Goal: Transaction & Acquisition: Purchase product/service

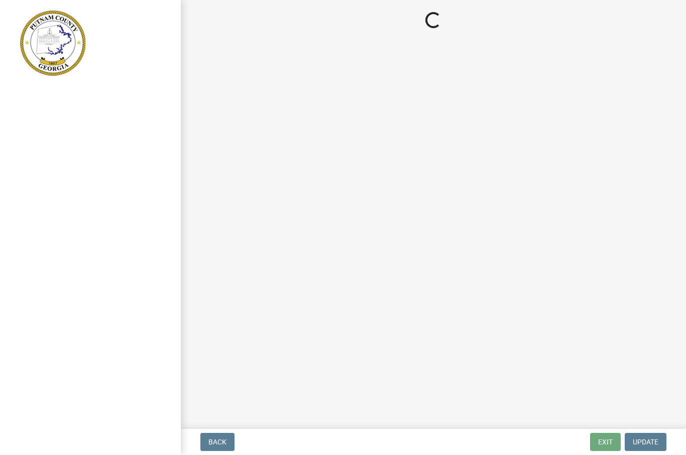
scroll to position [1, 0]
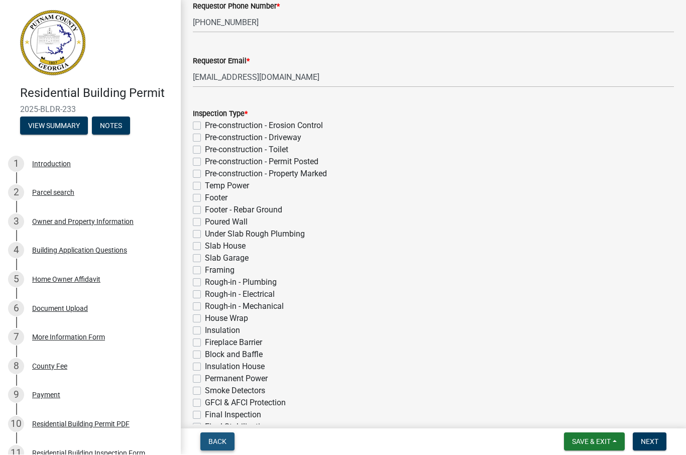
click at [217, 441] on span "Back" at bounding box center [217, 442] width 18 height 8
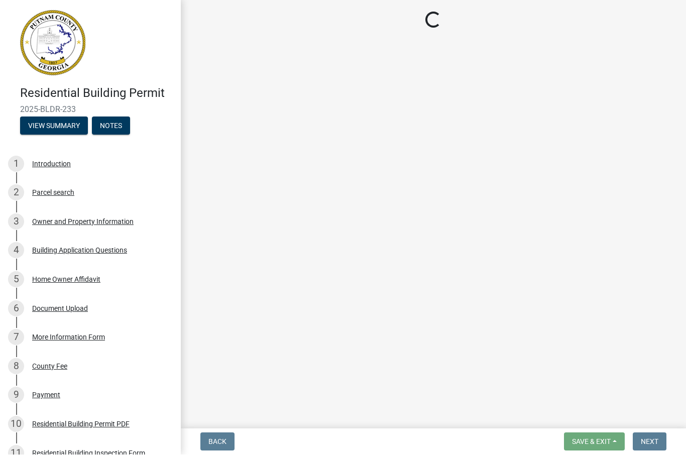
click at [50, 51] on img at bounding box center [52, 43] width 65 height 65
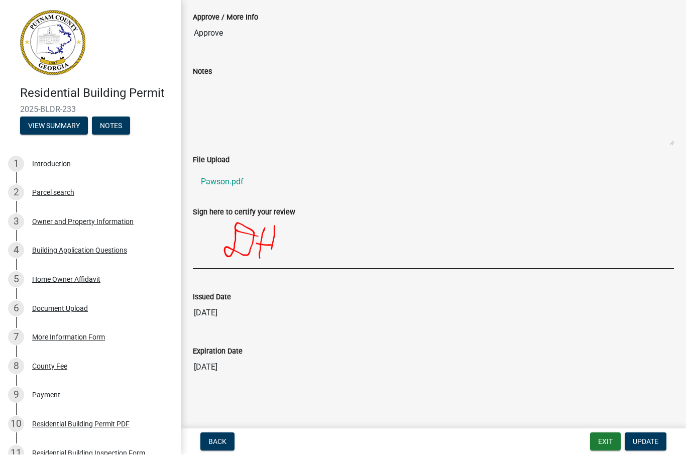
click at [59, 45] on img at bounding box center [52, 43] width 65 height 65
click at [608, 437] on button "Exit" at bounding box center [605, 442] width 31 height 18
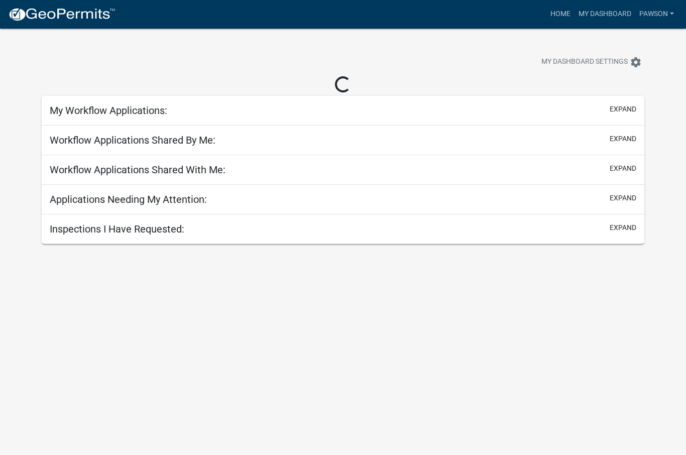
scroll to position [1, 0]
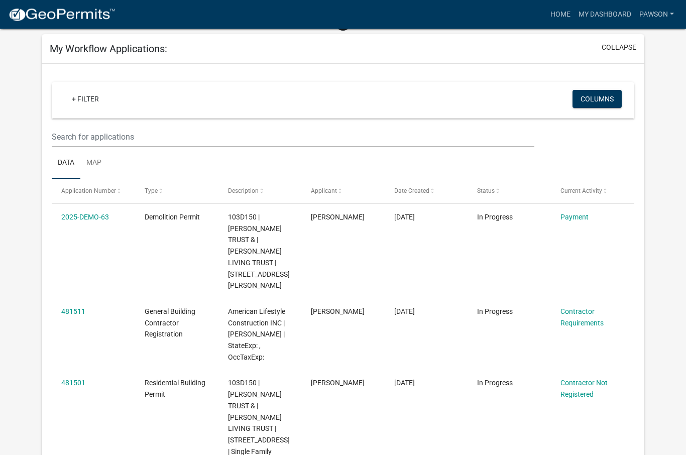
scroll to position [63, 0]
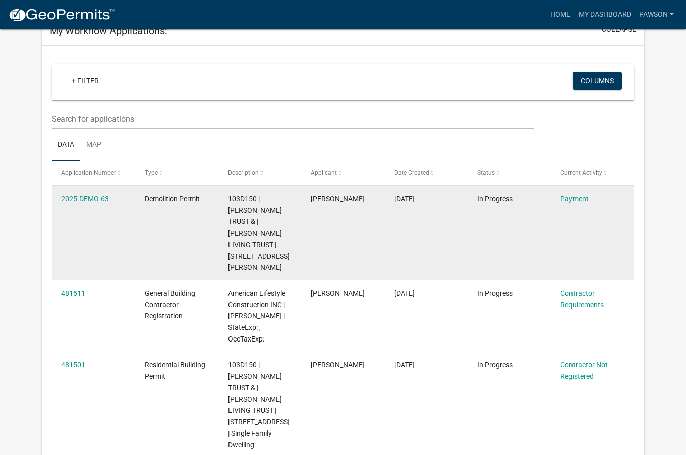
click at [580, 218] on datatable-body-cell "Payment" at bounding box center [592, 233] width 83 height 94
click at [577, 195] on link "Payment" at bounding box center [575, 199] width 28 height 8
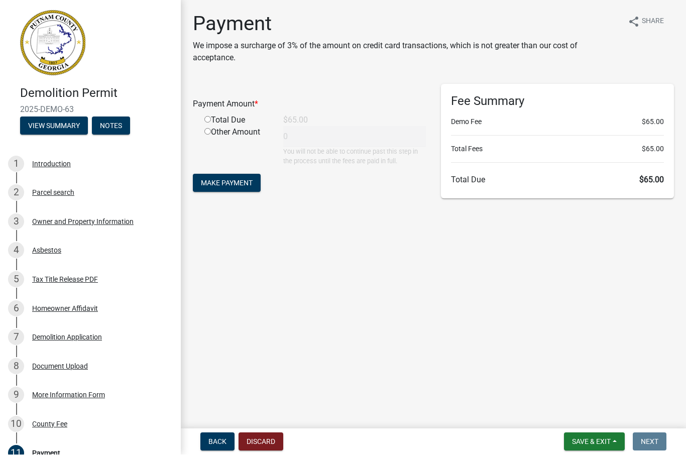
click at [207, 120] on input "radio" at bounding box center [207, 120] width 7 height 7
radio input "true"
type input "65"
click at [245, 179] on span "Make Payment" at bounding box center [227, 183] width 52 height 8
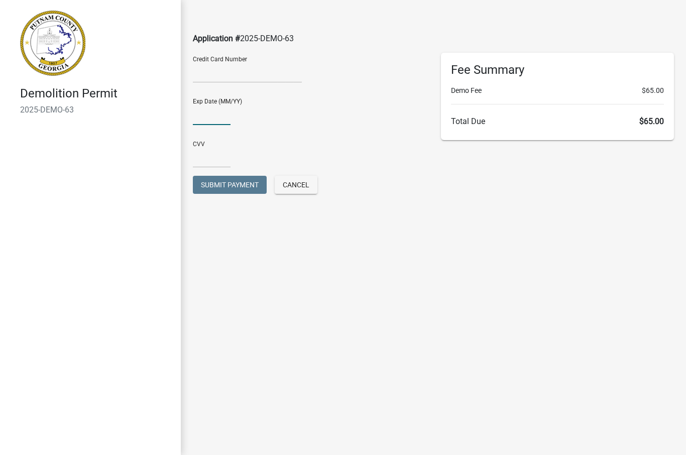
click at [220, 112] on input "text" at bounding box center [212, 114] width 38 height 21
type input "03/28"
click at [225, 161] on input "text" at bounding box center [212, 157] width 38 height 21
type input "987"
click at [238, 188] on span "Submit Payment" at bounding box center [230, 185] width 58 height 8
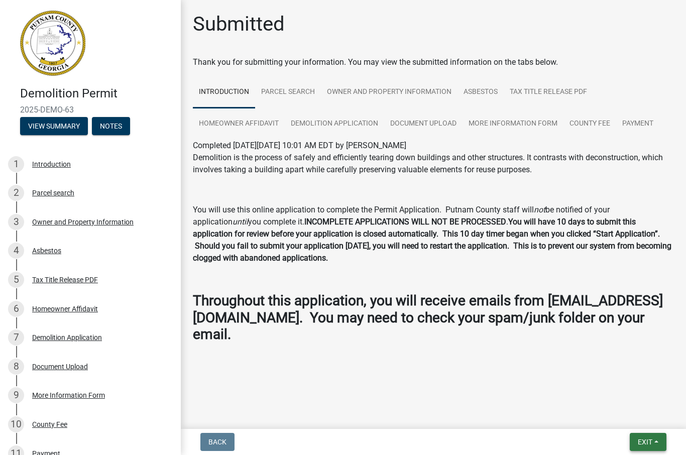
click at [653, 440] on button "Exit" at bounding box center [648, 442] width 37 height 18
click at [620, 418] on button "Save & Exit" at bounding box center [627, 416] width 80 height 24
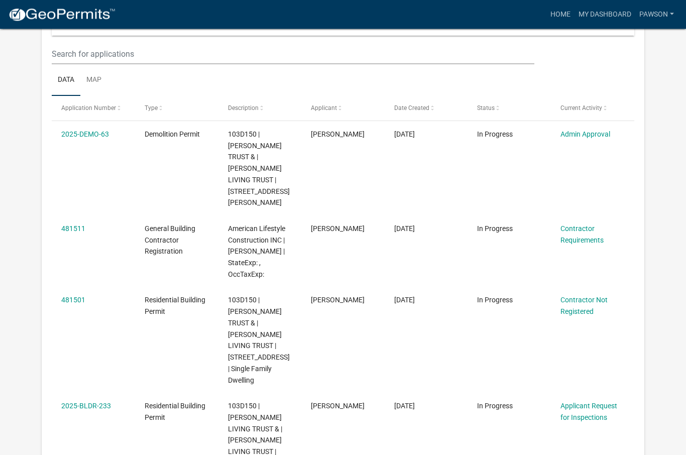
scroll to position [120, 0]
